Goal: Communication & Community: Answer question/provide support

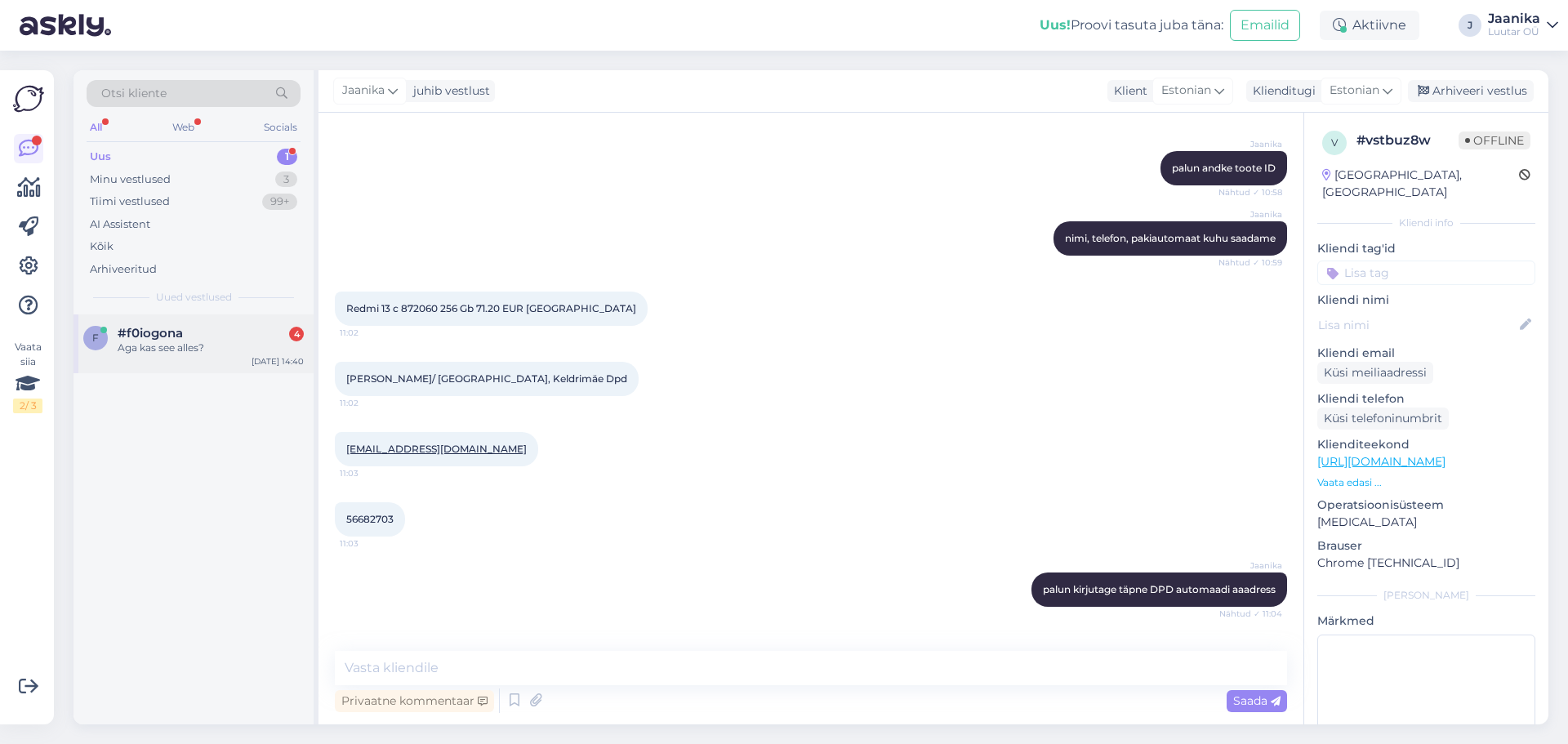
click at [200, 322] on div "f #f0iogona 4 Aga kas see alles? [DATE] 14:40" at bounding box center [192, 344] width 240 height 59
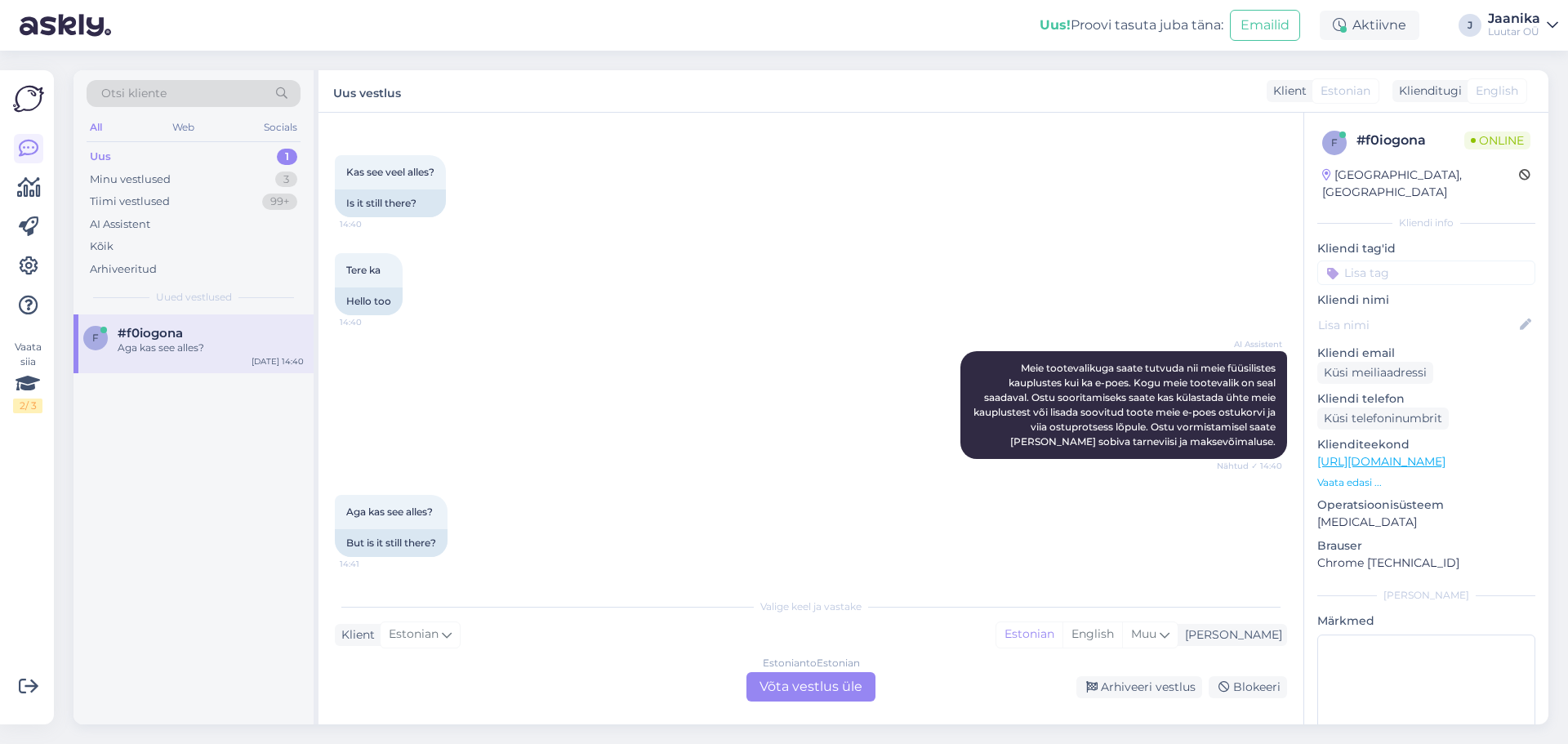
click at [801, 680] on div "Estonian to Estonian Võta vestlus üle" at bounding box center [810, 687] width 129 height 30
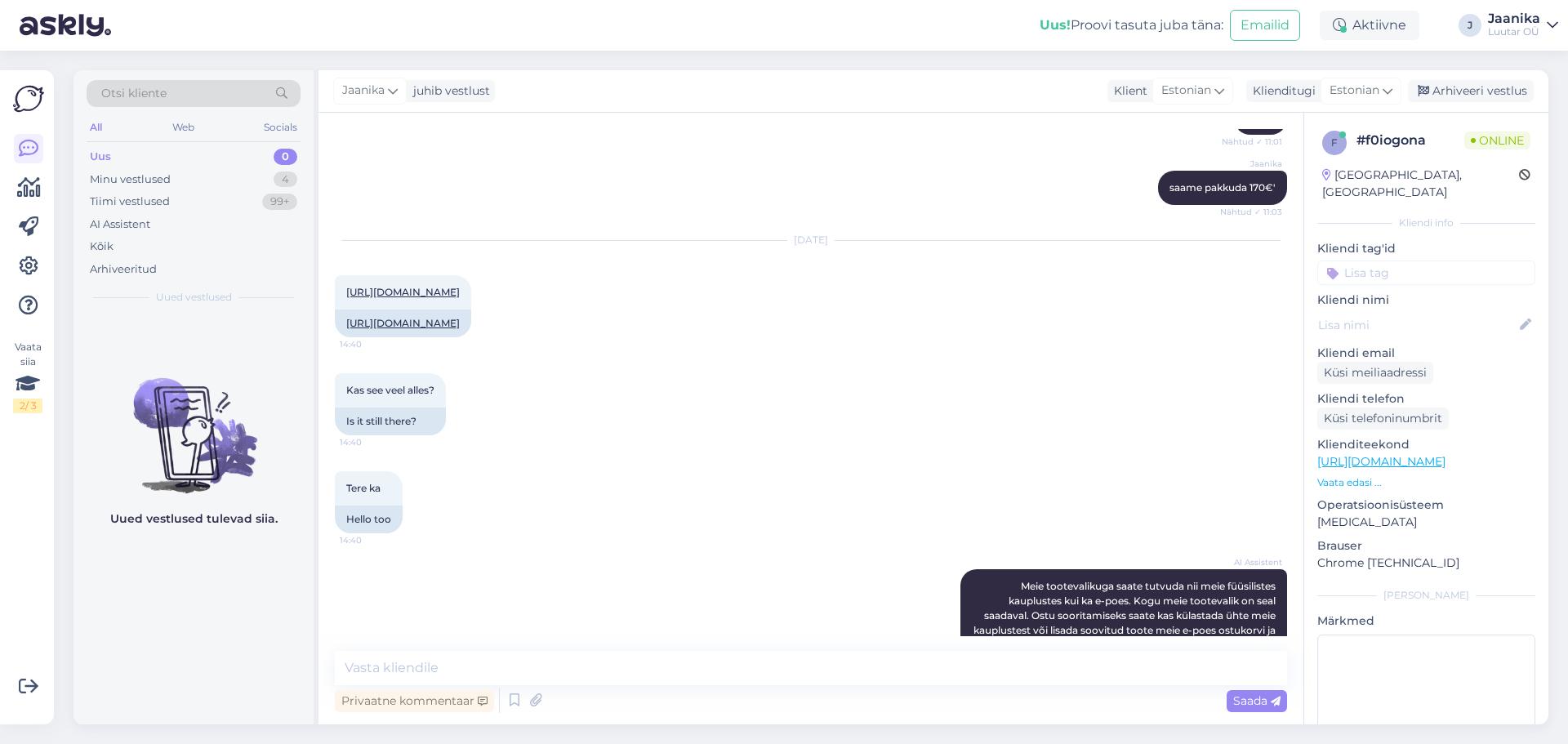
scroll to position [2119, 0]
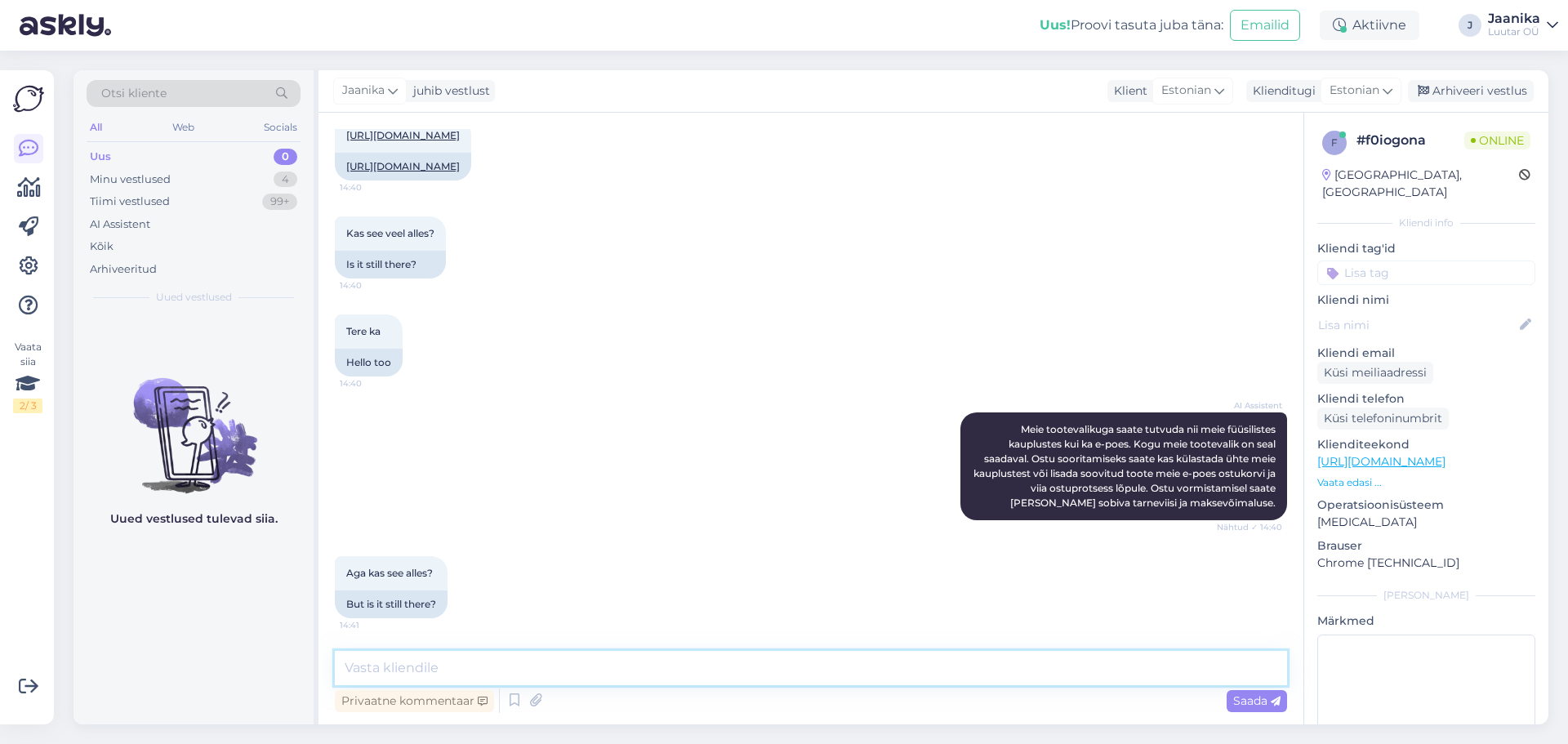
click at [628, 666] on textarea at bounding box center [810, 667] width 952 height 35
type textarea "Tere!"
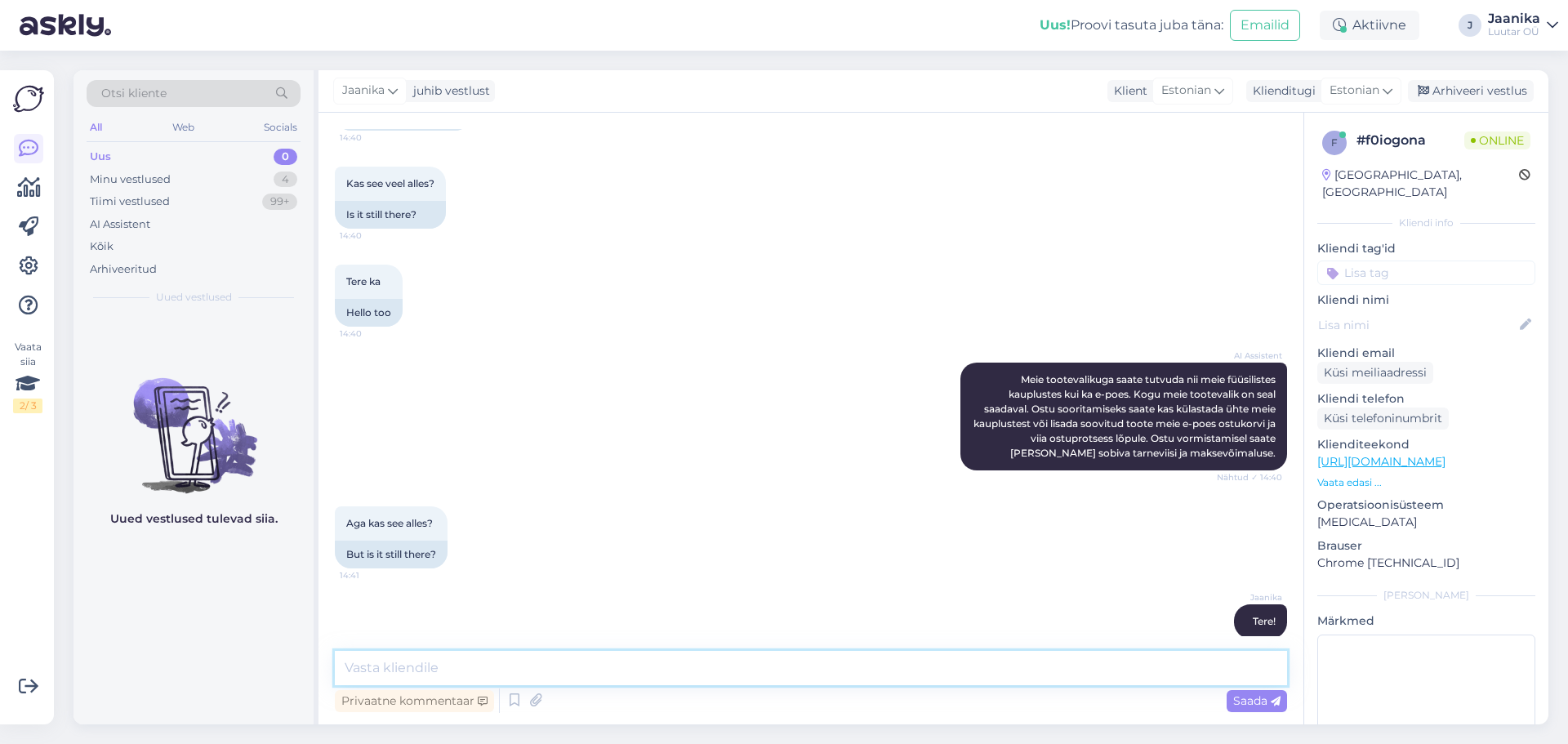
scroll to position [1944, 0]
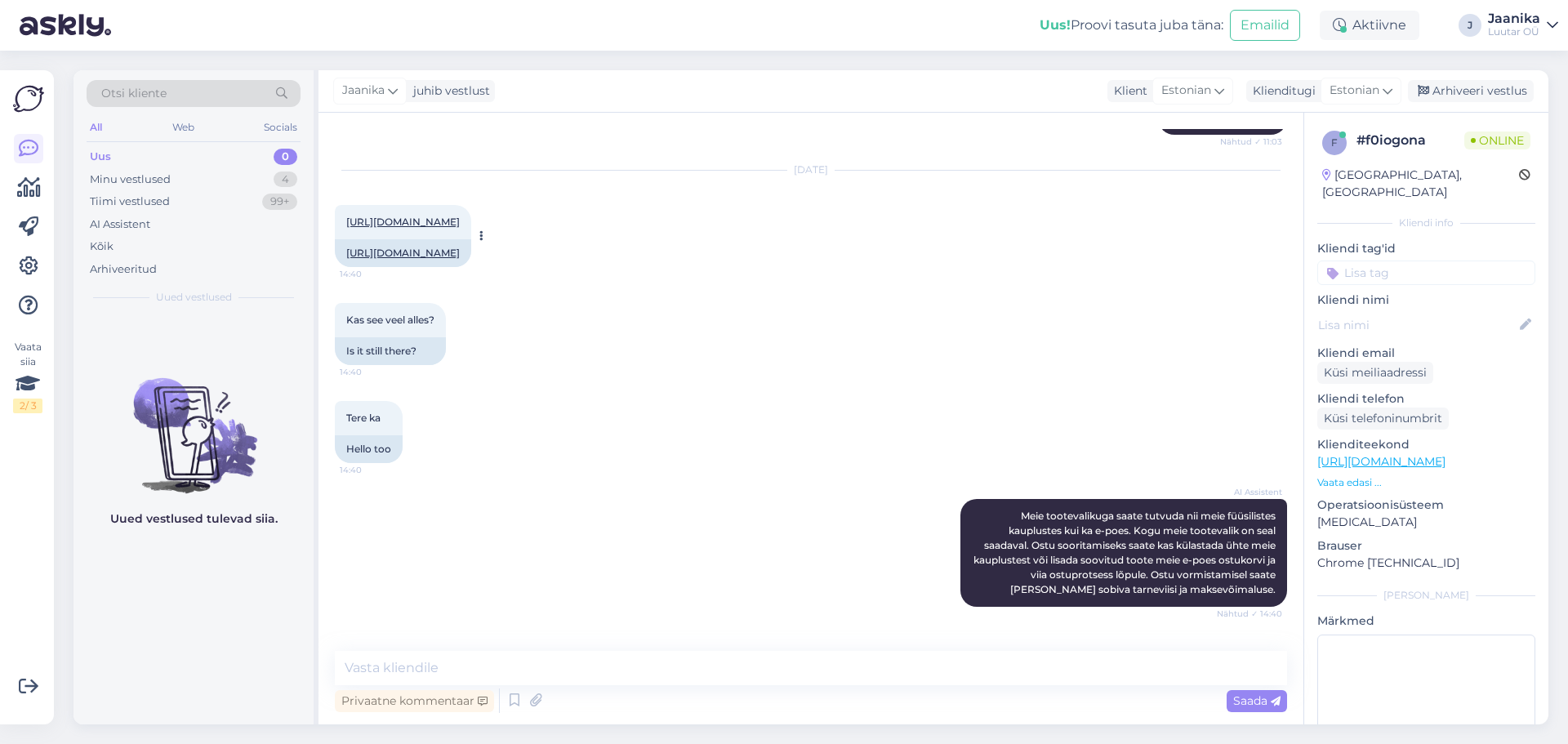
click at [460, 228] on link "[URL][DOMAIN_NAME]" at bounding box center [403, 221] width 113 height 12
click at [552, 667] on textarea at bounding box center [810, 667] width 952 height 35
type textarea "Kui on e-poes siis on alles."
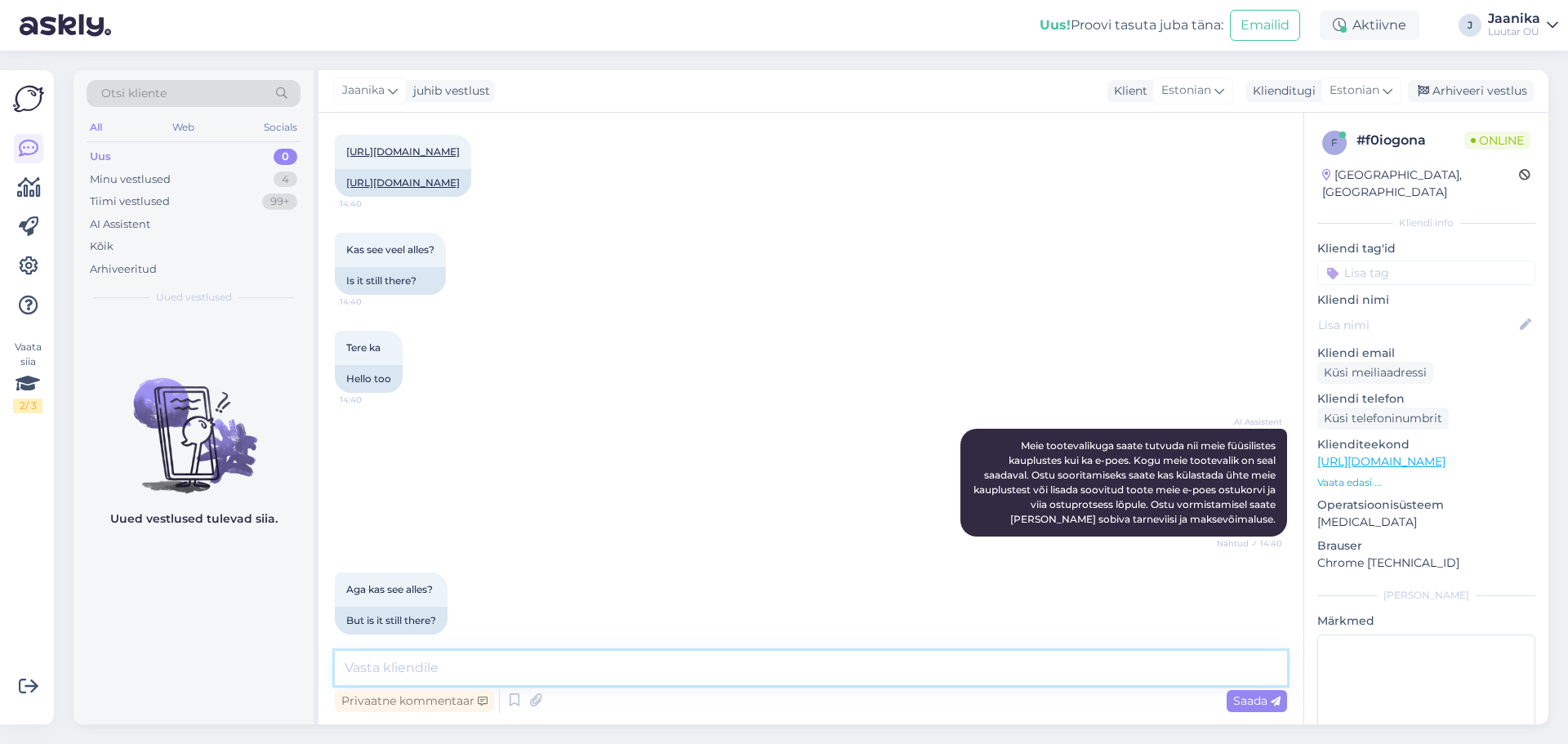
scroll to position [2260, 0]
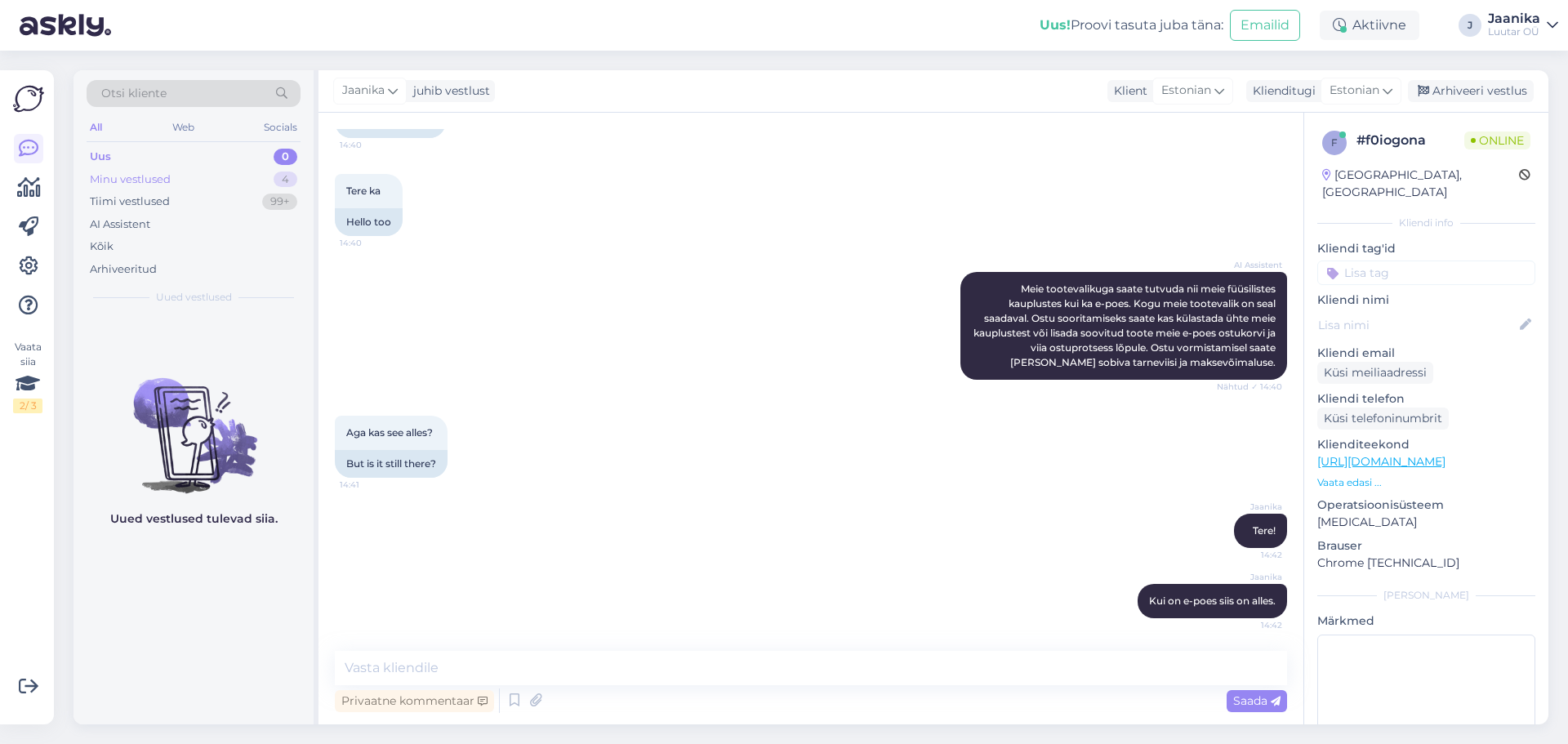
click at [129, 181] on div "Minu vestlused" at bounding box center [130, 180] width 81 height 17
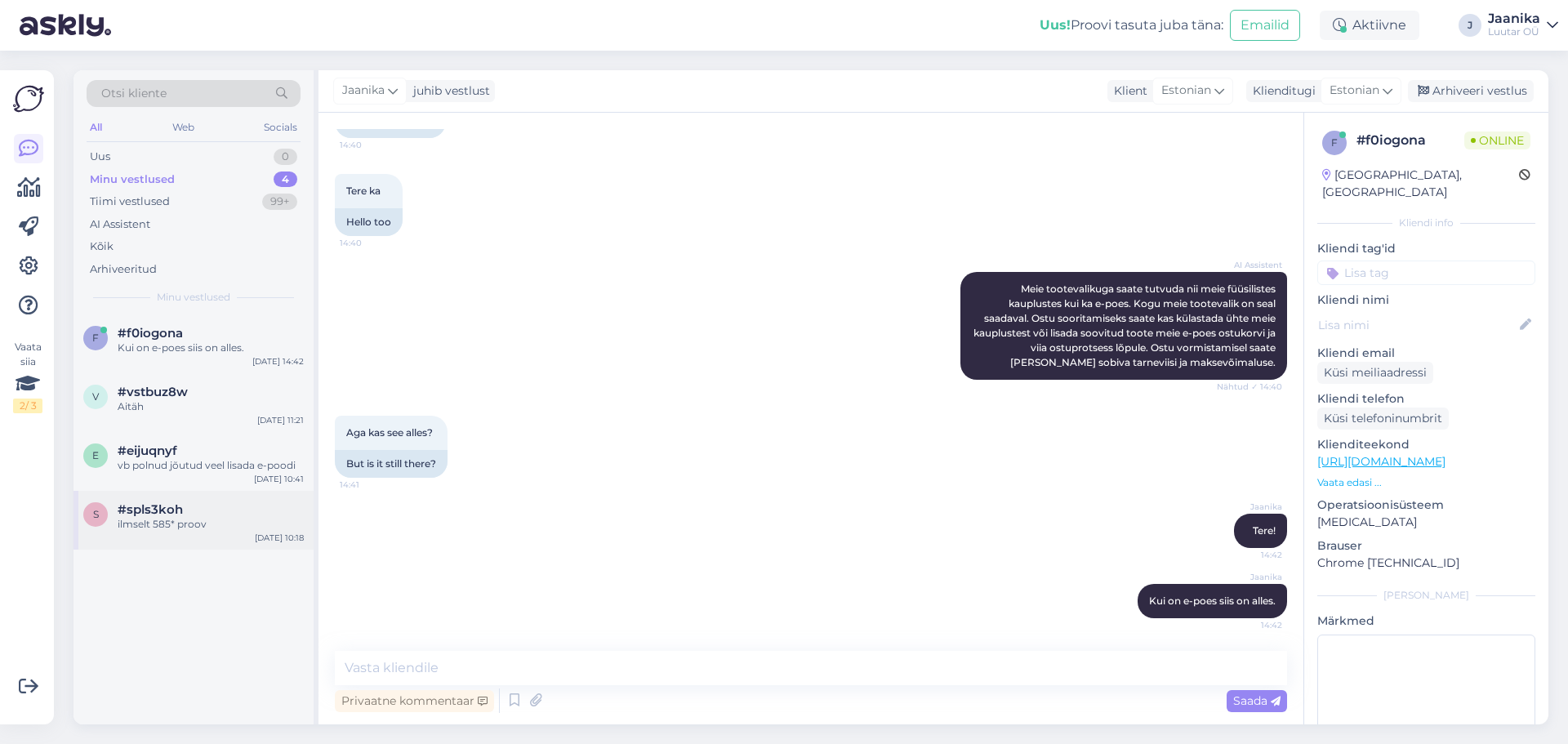
click at [154, 527] on div "ilmselt 585* proov" at bounding box center [210, 524] width 187 height 15
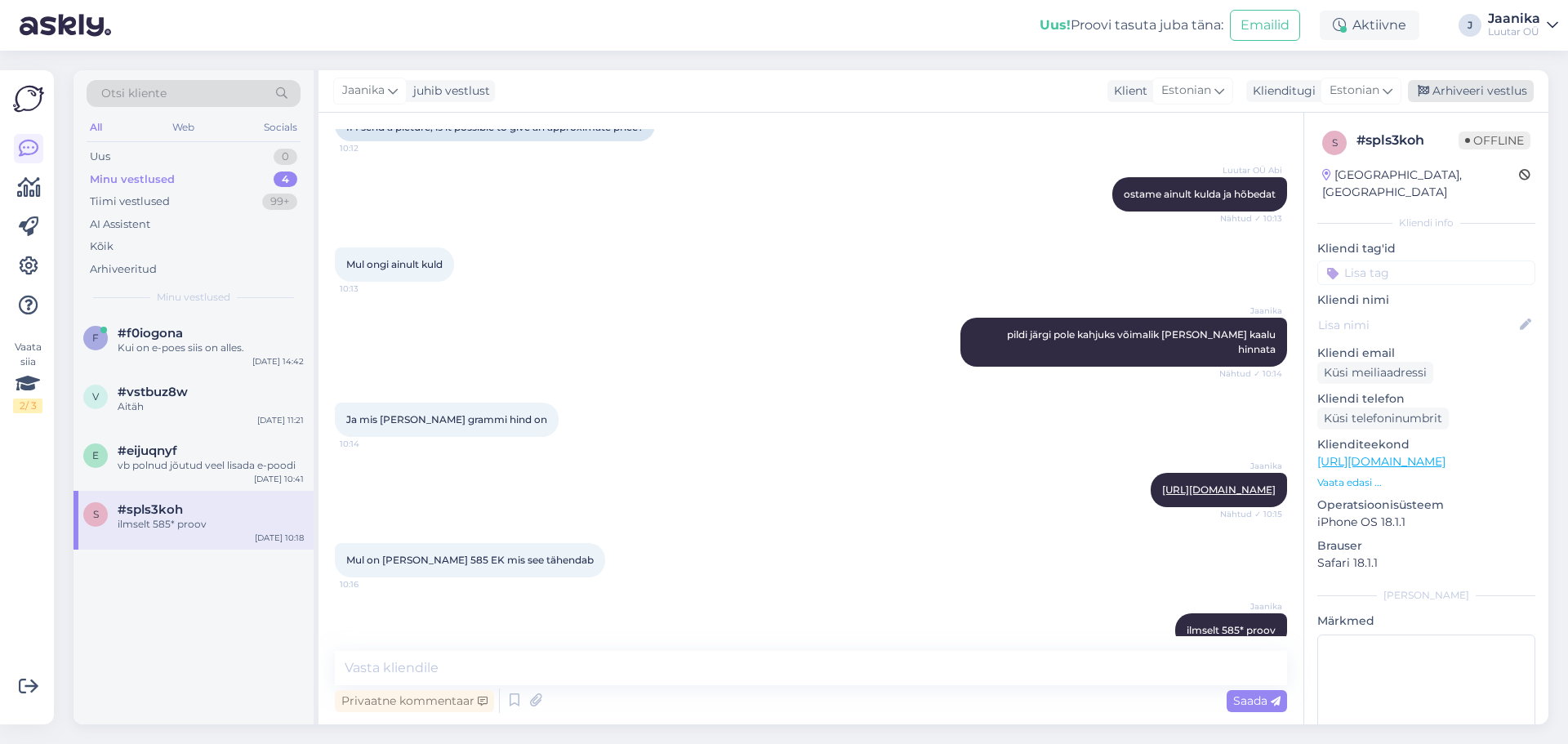
click at [1493, 83] on div "Arhiveeri vestlus" at bounding box center [1470, 91] width 125 height 22
